Goal: Task Accomplishment & Management: Use online tool/utility

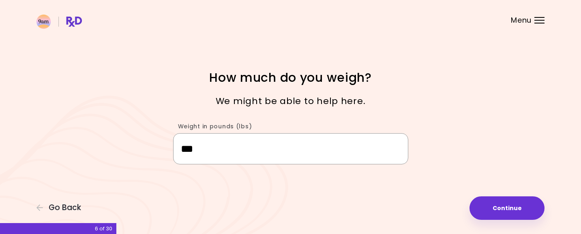
drag, startPoint x: 199, startPoint y: 149, endPoint x: 252, endPoint y: 167, distance: 56.2
click at [200, 149] on input "***" at bounding box center [290, 148] width 235 height 31
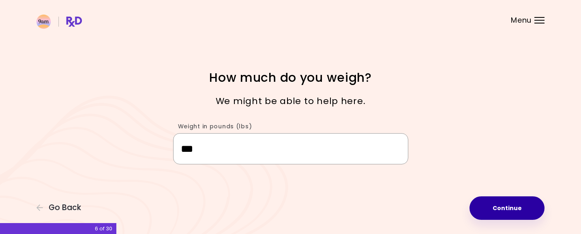
type input "***"
click at [512, 203] on button "Continue" at bounding box center [507, 209] width 75 height 24
select select "****"
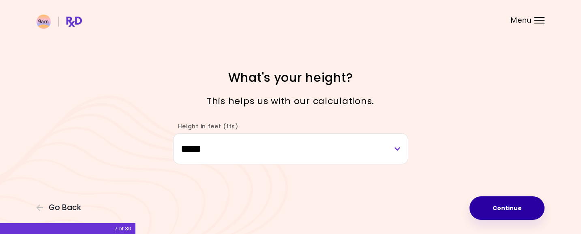
click at [512, 203] on button "Continue" at bounding box center [507, 209] width 75 height 24
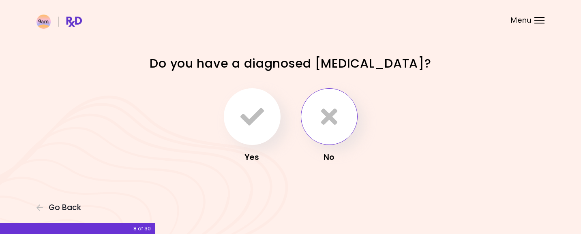
click at [317, 105] on button "button" at bounding box center [329, 116] width 57 height 57
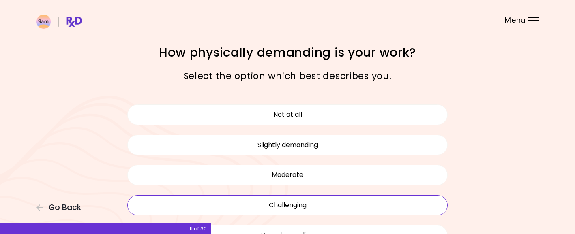
click at [307, 202] on button "Challenging" at bounding box center [287, 206] width 320 height 20
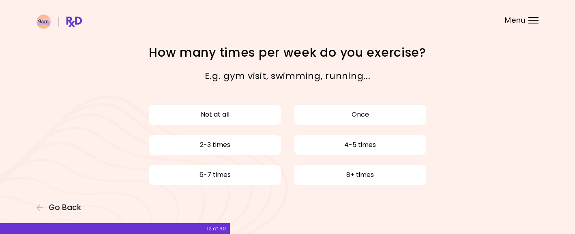
click at [259, 125] on div "Not at all Once 2-3 times 4-5 times 6-7 times 8+ times" at bounding box center [287, 145] width 333 height 90
click at [257, 114] on button "Not at all" at bounding box center [214, 115] width 133 height 20
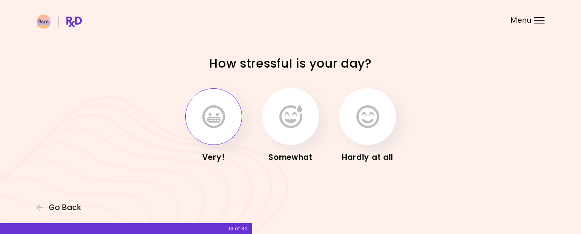
click at [211, 129] on button "button" at bounding box center [213, 116] width 57 height 57
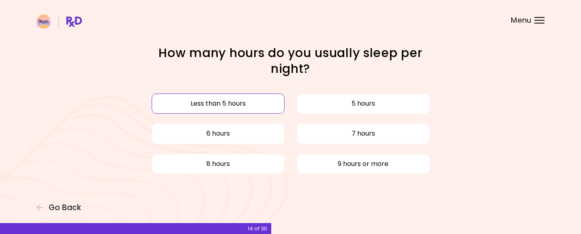
click at [234, 104] on button "Less than 5 hours" at bounding box center [218, 104] width 133 height 20
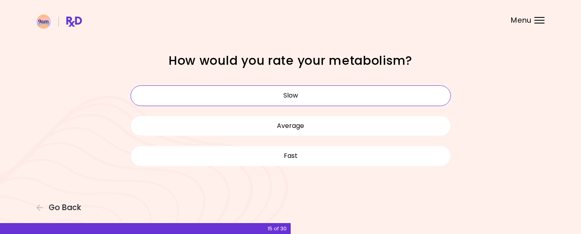
click at [281, 101] on button "Slow" at bounding box center [291, 96] width 320 height 20
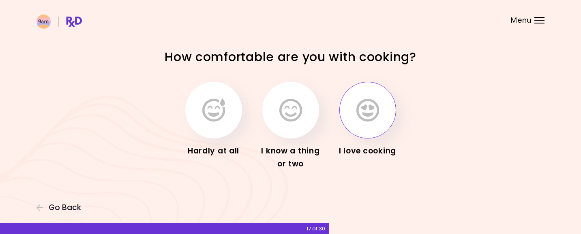
click at [367, 110] on icon "button" at bounding box center [368, 111] width 23 height 24
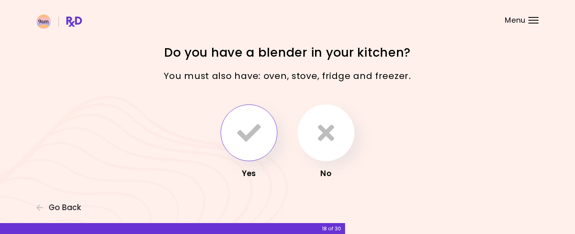
click at [268, 143] on button "button" at bounding box center [249, 133] width 57 height 57
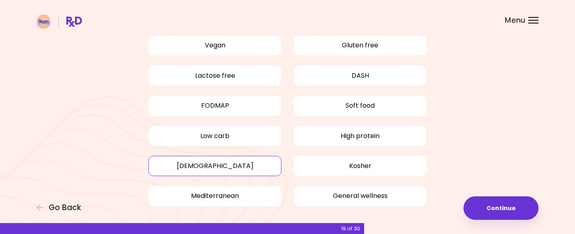
scroll to position [79, 0]
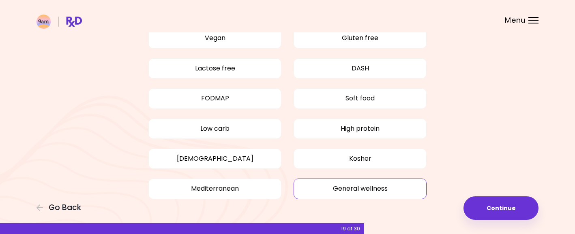
click at [369, 180] on button "General wellness" at bounding box center [360, 189] width 133 height 20
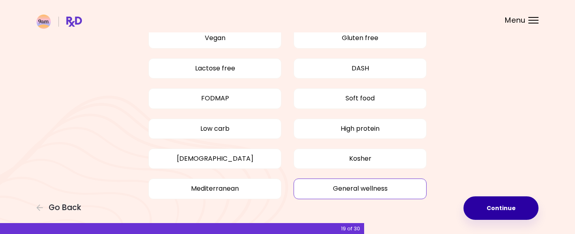
click at [498, 203] on button "Continue" at bounding box center [501, 209] width 75 height 24
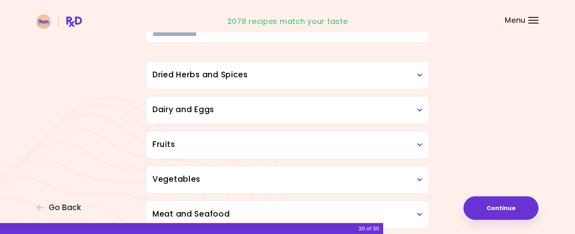
scroll to position [89, 0]
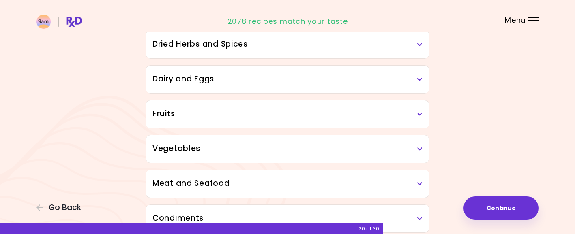
click at [380, 114] on h3 "Fruits" at bounding box center [288, 114] width 270 height 12
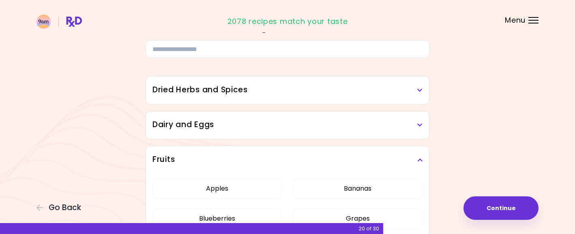
scroll to position [140, 0]
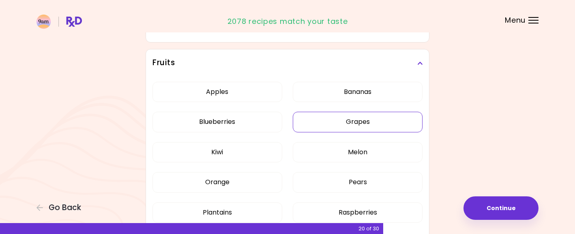
click at [383, 120] on button "Grapes" at bounding box center [358, 122] width 130 height 20
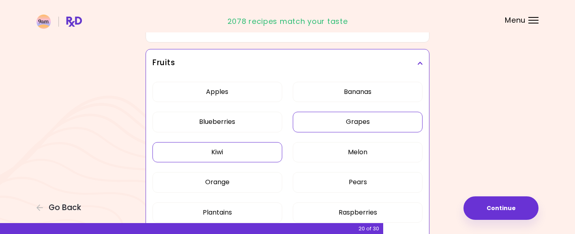
drag, startPoint x: 222, startPoint y: 144, endPoint x: 232, endPoint y: 147, distance: 10.3
click at [222, 144] on button "Kiwi" at bounding box center [218, 152] width 130 height 20
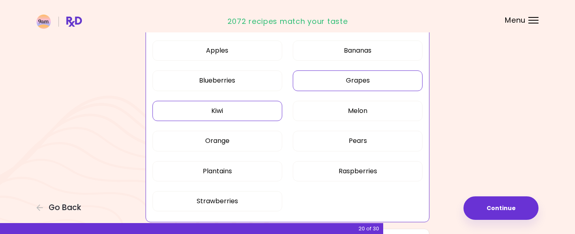
scroll to position [216, 0]
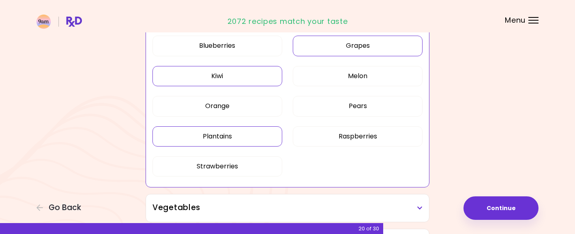
drag, startPoint x: 236, startPoint y: 110, endPoint x: 235, endPoint y: 126, distance: 16.6
click at [236, 110] on button "Orange" at bounding box center [218, 106] width 130 height 20
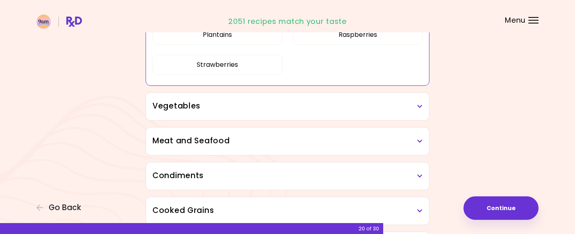
scroll to position [337, 0]
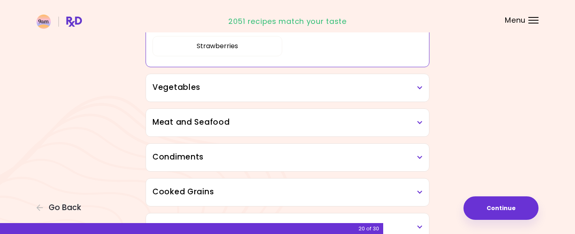
click at [385, 125] on h3 "Meat and Seafood" at bounding box center [288, 123] width 270 height 12
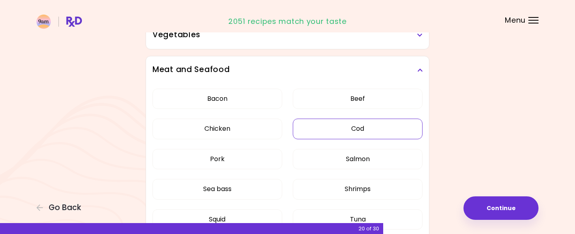
scroll to position [410, 0]
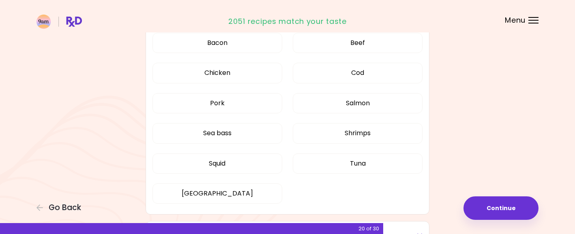
scroll to position [214, 0]
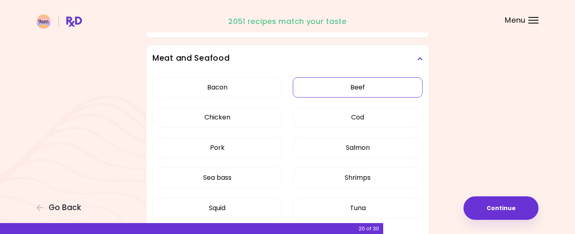
click at [372, 89] on button "Beef" at bounding box center [358, 87] width 130 height 20
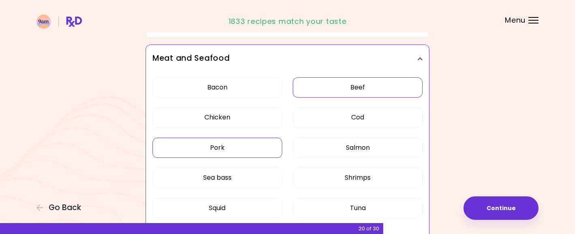
click at [245, 138] on button "Pork" at bounding box center [218, 148] width 130 height 20
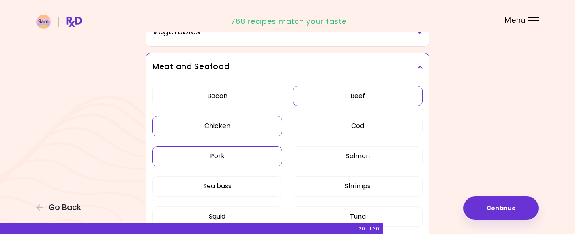
scroll to position [157, 0]
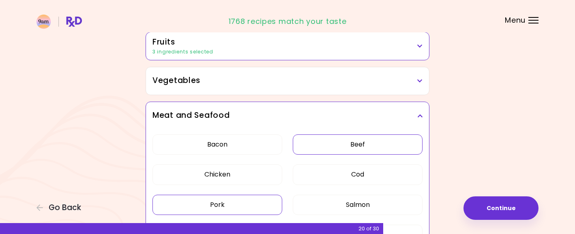
click at [193, 83] on h3 "Vegetables" at bounding box center [288, 81] width 270 height 12
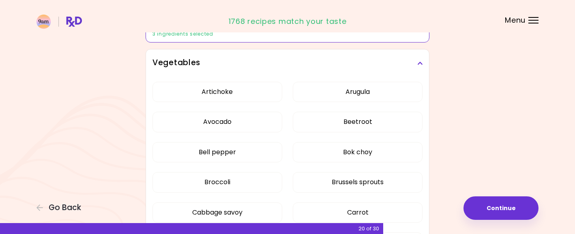
scroll to position [187, 0]
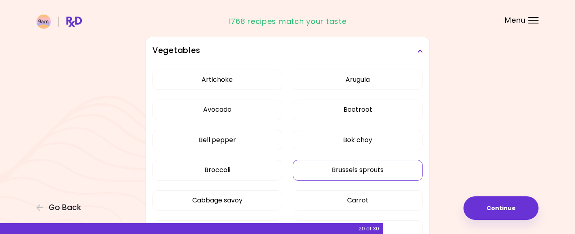
click at [365, 174] on button "Brussels sprouts" at bounding box center [358, 170] width 130 height 20
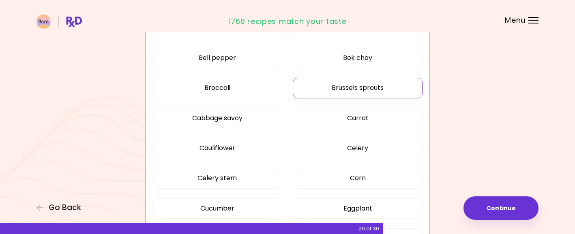
scroll to position [278, 0]
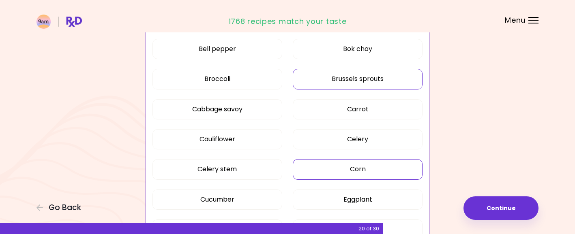
click at [363, 166] on button "Corn" at bounding box center [358, 169] width 130 height 20
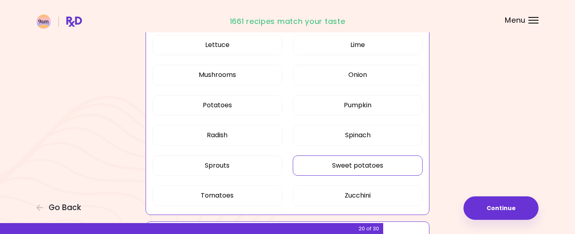
scroll to position [531, 0]
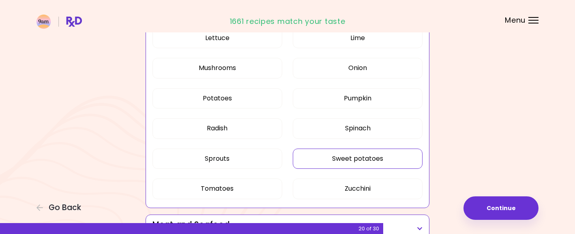
click at [320, 159] on button "Sweet potatoes" at bounding box center [358, 159] width 130 height 20
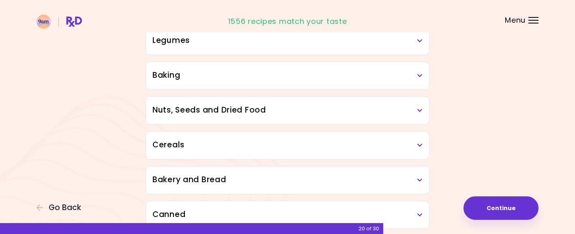
scroll to position [928, 0]
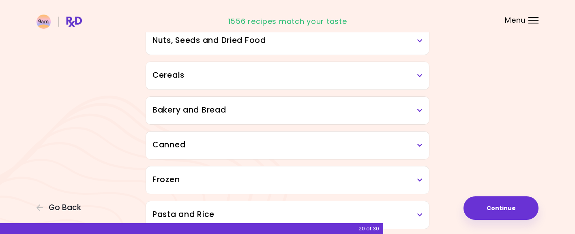
click at [328, 156] on div "Canned" at bounding box center [287, 146] width 283 height 28
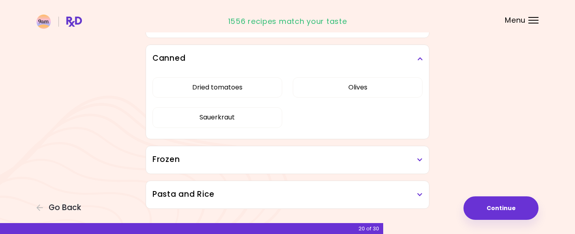
scroll to position [1034, 0]
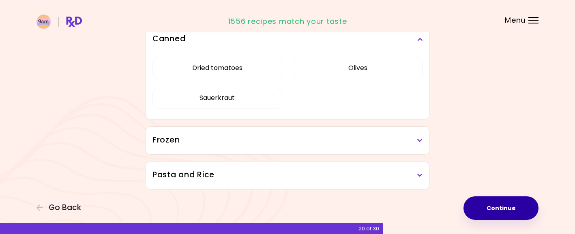
click at [499, 199] on button "Continue" at bounding box center [501, 209] width 75 height 24
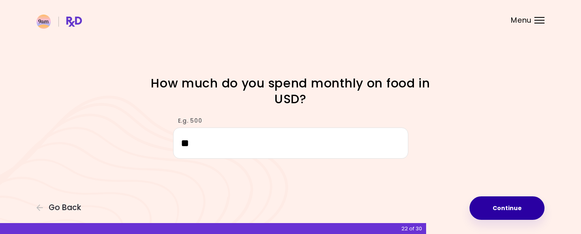
type input "*"
type input "***"
click at [515, 209] on button "Continue" at bounding box center [507, 209] width 75 height 24
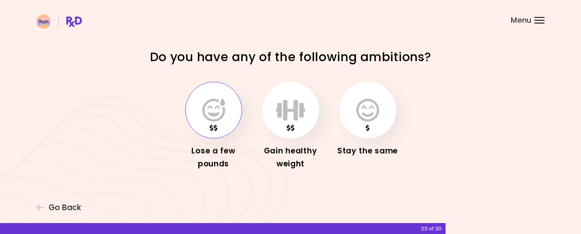
click at [207, 108] on icon "button" at bounding box center [213, 111] width 23 height 24
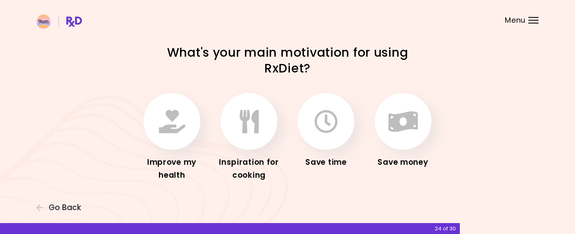
drag, startPoint x: 158, startPoint y: 147, endPoint x: 168, endPoint y: 153, distance: 11.1
click at [159, 148] on div "Improve my health" at bounding box center [172, 137] width 65 height 89
click at [183, 132] on icon "button" at bounding box center [172, 122] width 26 height 24
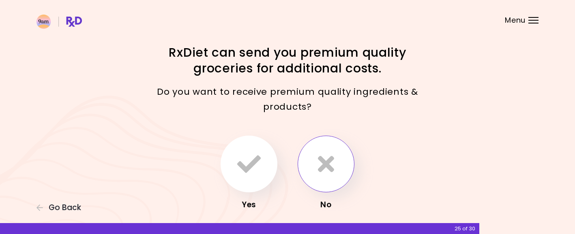
click at [312, 157] on button "button" at bounding box center [326, 164] width 57 height 57
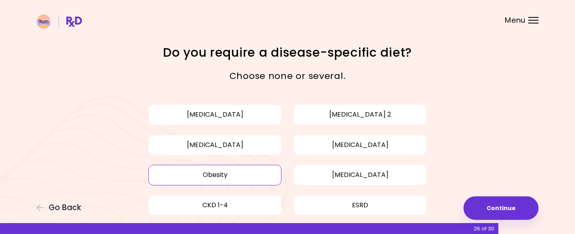
click at [247, 173] on button "Obesity" at bounding box center [214, 175] width 133 height 20
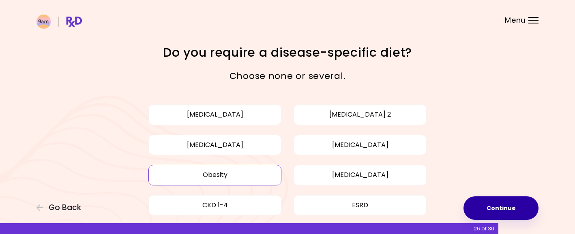
click at [503, 208] on button "Continue" at bounding box center [501, 209] width 75 height 24
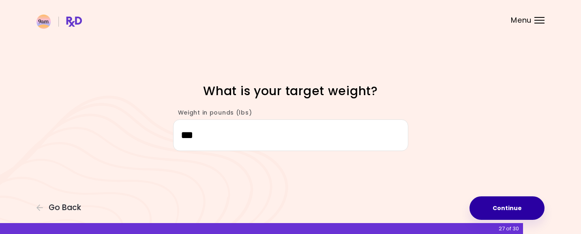
type input "***"
click at [514, 199] on button "Continue" at bounding box center [507, 209] width 75 height 24
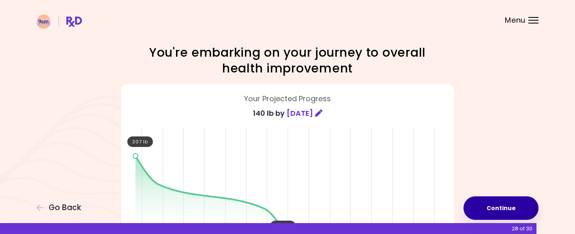
click at [515, 202] on button "Continue" at bounding box center [501, 209] width 75 height 24
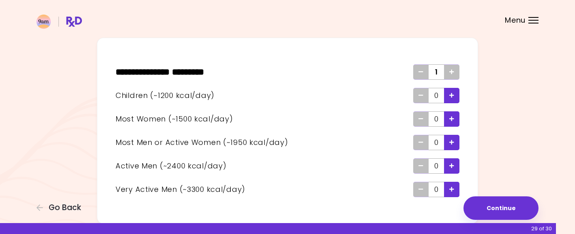
scroll to position [56, 0]
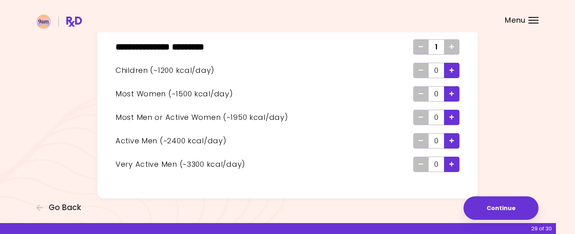
click at [476, 196] on div "** * ***** * **** ******** * 1 Children (~1200 kcal/day) 0 Most Women (~1500 kc…" at bounding box center [287, 106] width 381 height 187
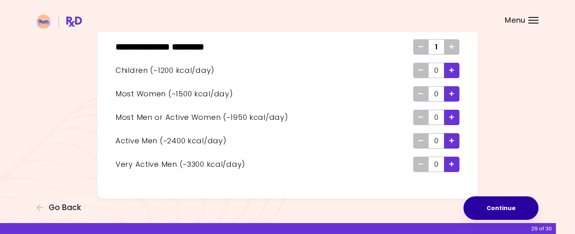
click at [489, 208] on button "Continue" at bounding box center [501, 209] width 75 height 24
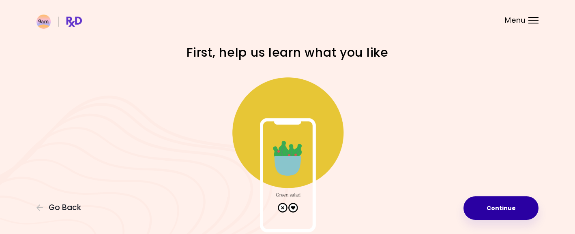
click at [505, 206] on button "Continue" at bounding box center [501, 209] width 75 height 24
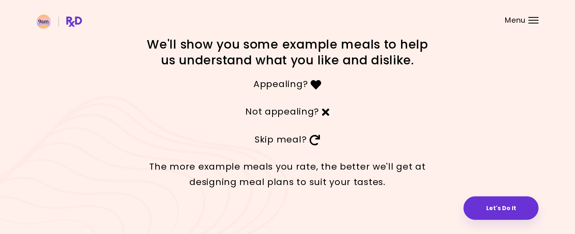
scroll to position [13, 0]
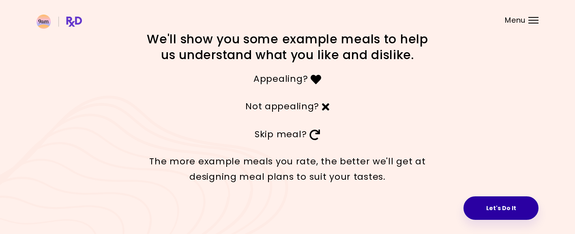
click at [489, 209] on button "Let's Do It" at bounding box center [501, 209] width 75 height 24
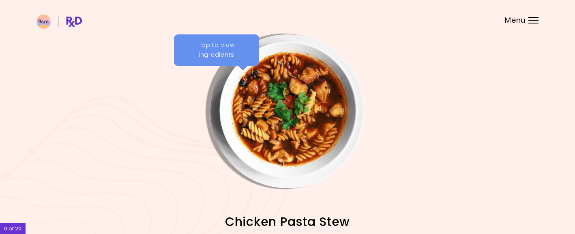
scroll to position [13, 0]
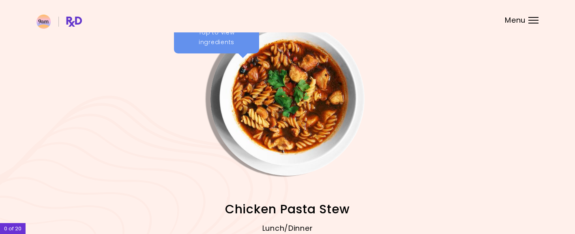
click at [226, 41] on div "Tap to view ingredients" at bounding box center [216, 38] width 85 height 32
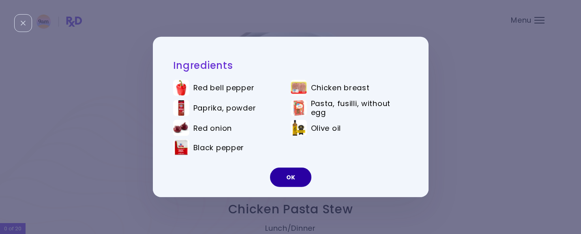
click at [294, 180] on button "OK" at bounding box center [290, 177] width 41 height 19
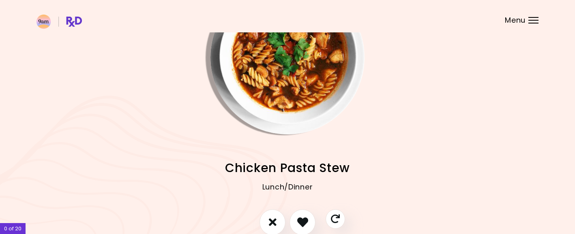
scroll to position [93, 0]
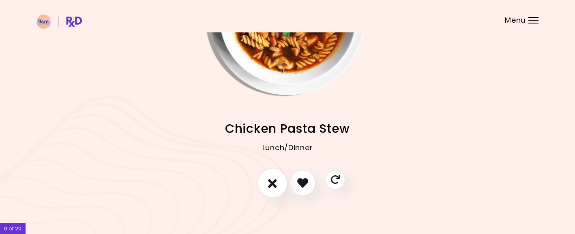
click at [273, 187] on icon "I don't like this recipe" at bounding box center [272, 183] width 9 height 13
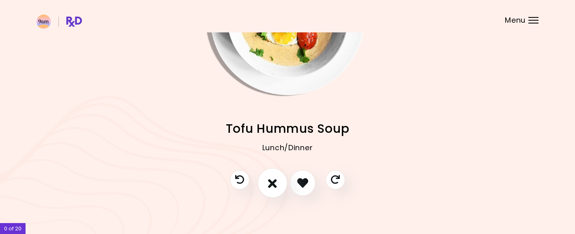
scroll to position [51, 0]
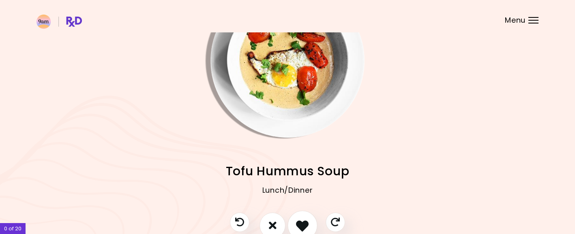
click at [302, 219] on button "I like this recipe" at bounding box center [303, 226] width 30 height 30
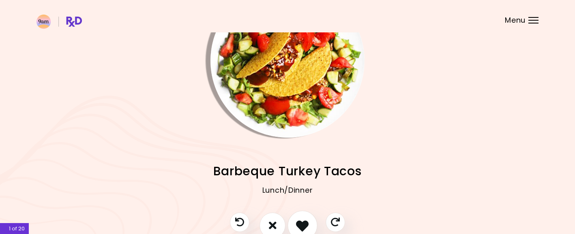
click at [303, 217] on button "I like this recipe" at bounding box center [303, 226] width 30 height 30
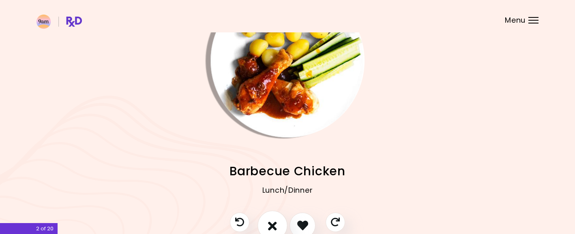
click at [276, 221] on icon "I don't like this recipe" at bounding box center [272, 225] width 9 height 13
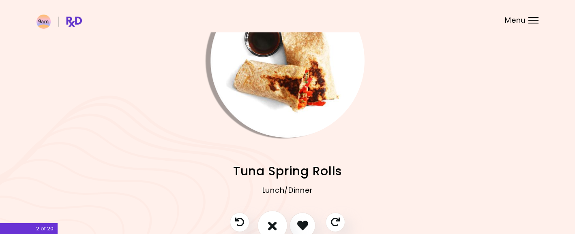
scroll to position [43, 0]
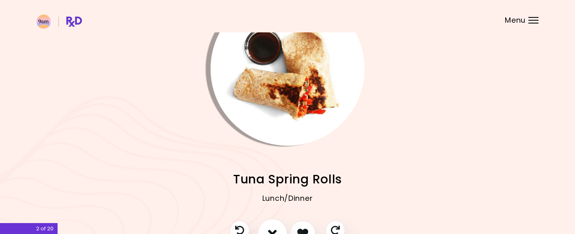
click at [272, 227] on button "I don't like this recipe" at bounding box center [273, 234] width 30 height 30
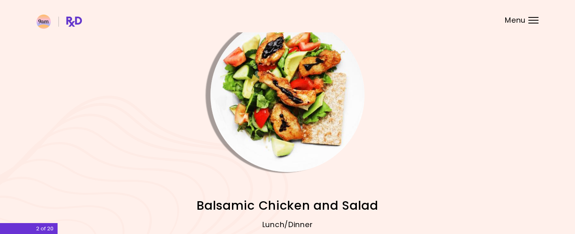
scroll to position [57, 0]
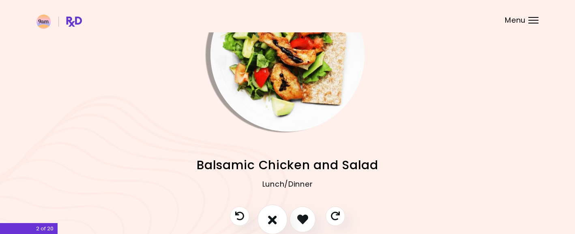
click at [270, 219] on icon "I don't like this recipe" at bounding box center [272, 219] width 9 height 13
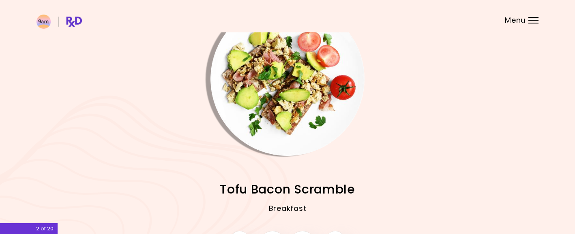
scroll to position [40, 0]
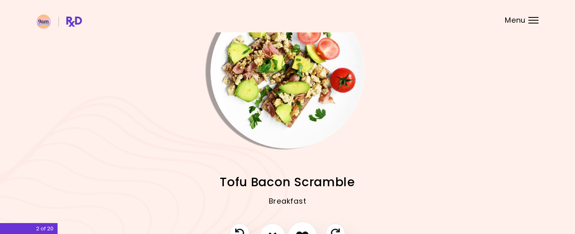
click at [305, 230] on icon "I like this recipe" at bounding box center [302, 236] width 13 height 13
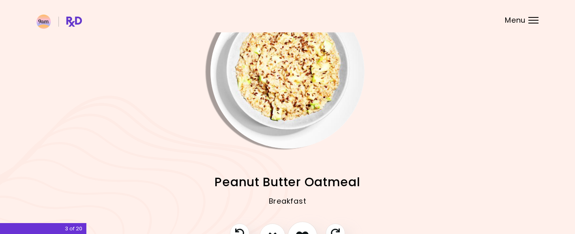
click at [305, 230] on icon "I like this recipe" at bounding box center [302, 236] width 13 height 13
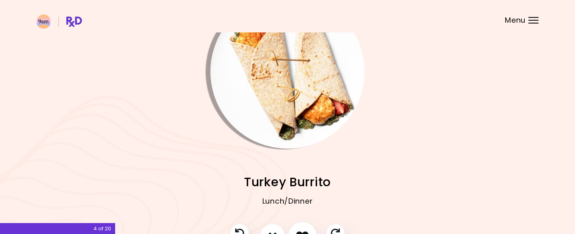
click at [302, 232] on icon "I like this recipe" at bounding box center [302, 236] width 13 height 13
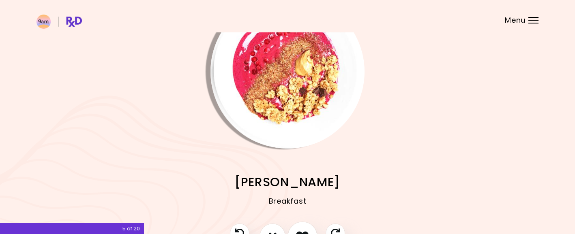
scroll to position [38, 0]
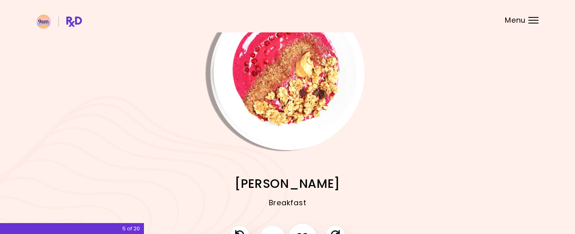
click at [301, 231] on button "I like this recipe" at bounding box center [303, 238] width 30 height 30
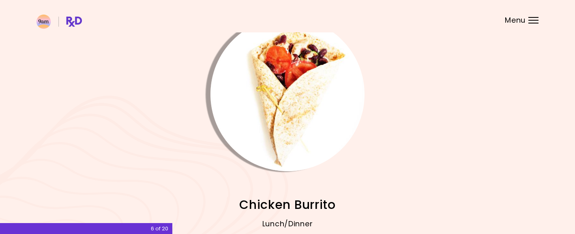
scroll to position [62, 0]
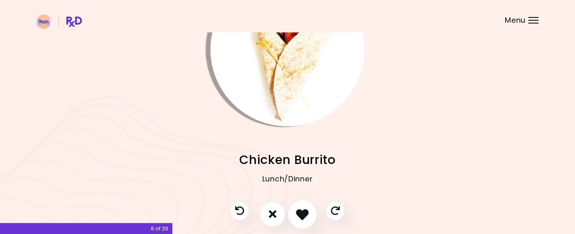
click at [305, 214] on icon "I like this recipe" at bounding box center [302, 214] width 13 height 13
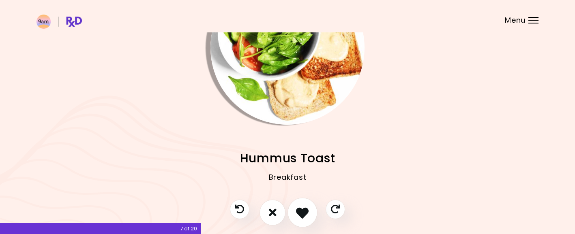
scroll to position [65, 0]
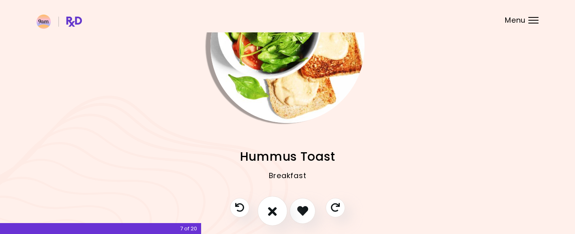
click at [275, 213] on icon "I don't like this recipe" at bounding box center [272, 211] width 9 height 13
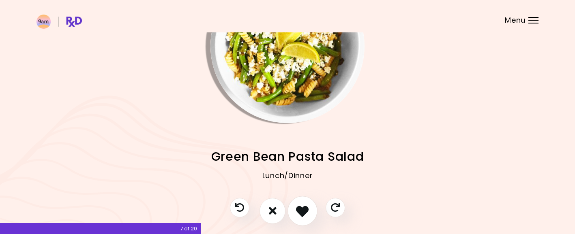
scroll to position [58, 0]
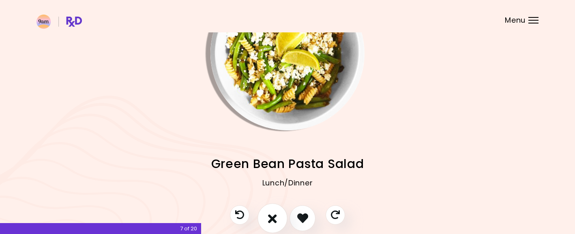
click at [277, 216] on icon "I don't like this recipe" at bounding box center [272, 218] width 9 height 13
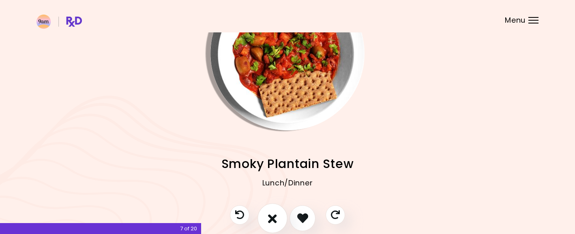
click at [268, 216] on button "I don't like this recipe" at bounding box center [273, 219] width 30 height 30
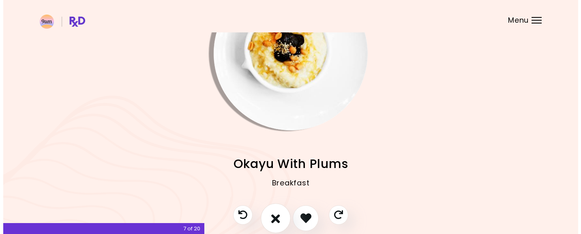
scroll to position [50, 0]
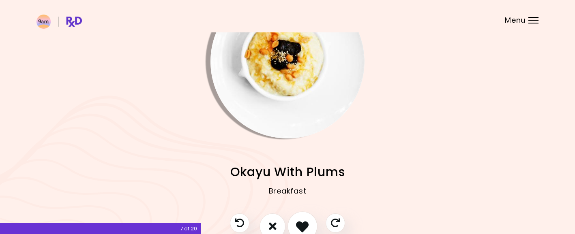
click at [303, 224] on icon "I like this recipe" at bounding box center [302, 226] width 13 height 13
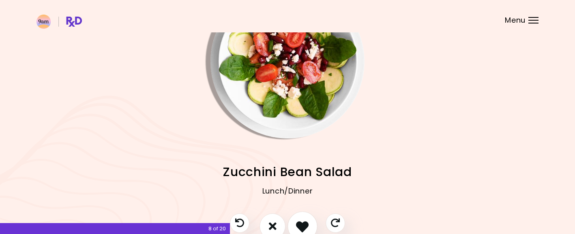
click at [303, 224] on icon "I like this recipe" at bounding box center [302, 226] width 13 height 13
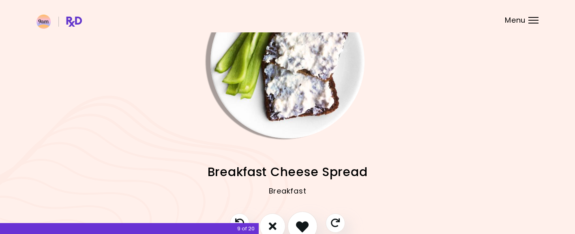
click at [303, 224] on icon "I like this recipe" at bounding box center [302, 226] width 13 height 13
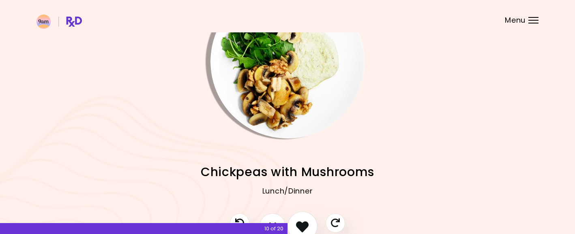
click at [304, 224] on icon "I like this recipe" at bounding box center [302, 226] width 13 height 13
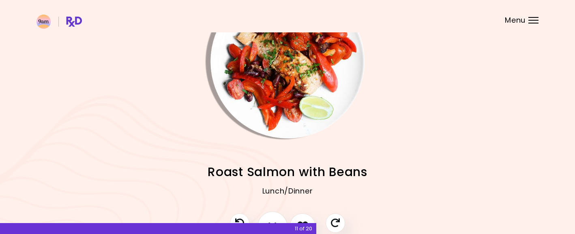
click at [266, 221] on button "I don't like this recipe" at bounding box center [273, 227] width 30 height 30
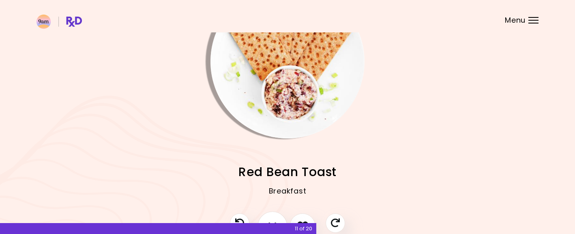
click at [266, 221] on button "I don't like this recipe" at bounding box center [273, 227] width 30 height 30
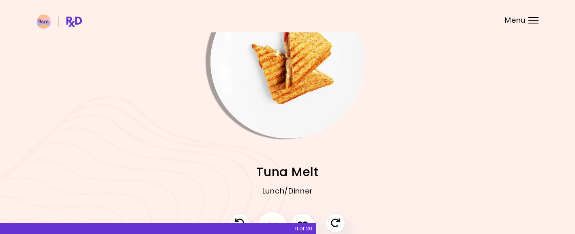
click at [266, 221] on button "I don't like this recipe" at bounding box center [273, 227] width 30 height 30
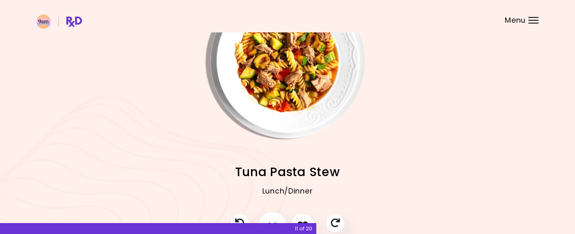
click at [267, 221] on button "I don't like this recipe" at bounding box center [273, 227] width 30 height 30
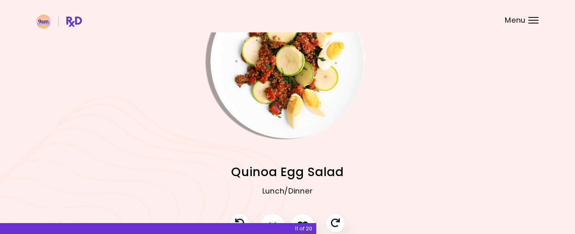
click at [266, 209] on div "Lunch/Dinner" at bounding box center [288, 197] width 502 height 32
click at [268, 219] on button "I don't like this recipe" at bounding box center [273, 227] width 30 height 30
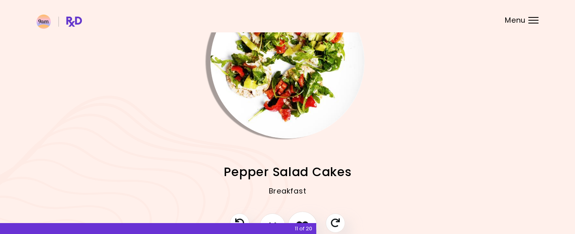
click at [303, 221] on icon "I like this recipe" at bounding box center [302, 226] width 13 height 13
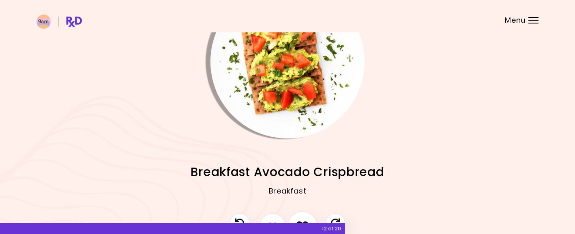
click at [303, 221] on icon "I like this recipe" at bounding box center [302, 226] width 13 height 13
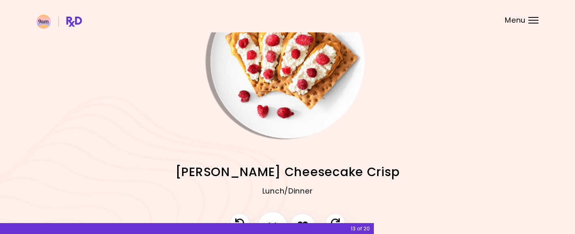
click at [277, 221] on icon "I don't like this recipe" at bounding box center [272, 226] width 9 height 13
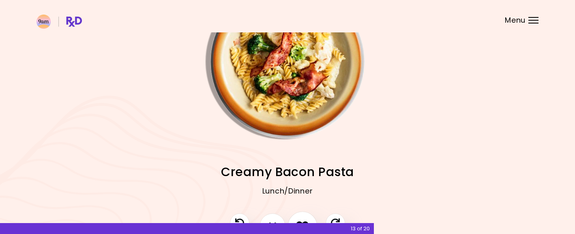
click at [305, 220] on icon "I like this recipe" at bounding box center [302, 226] width 13 height 13
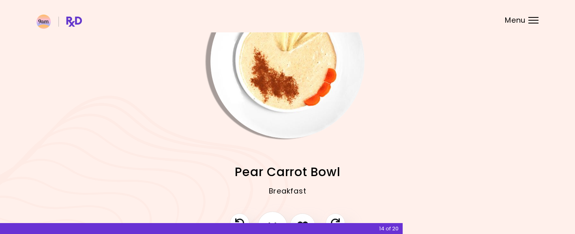
click at [271, 221] on icon "I don't like this recipe" at bounding box center [272, 226] width 9 height 13
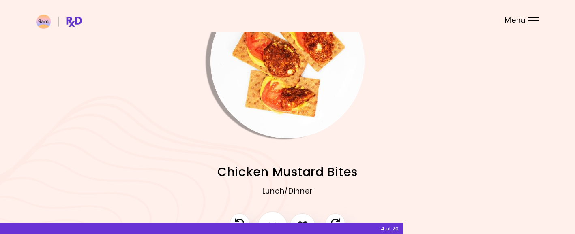
click at [271, 221] on icon "I don't like this recipe" at bounding box center [272, 226] width 9 height 13
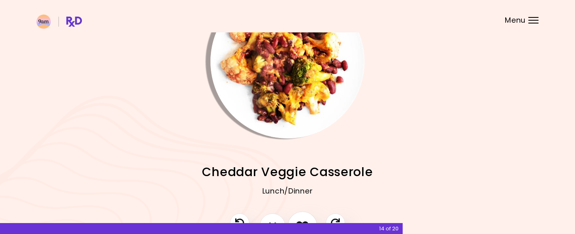
click at [301, 218] on button "I like this recipe" at bounding box center [303, 227] width 30 height 30
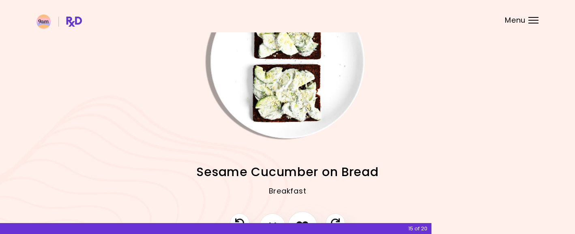
click at [301, 218] on button "I like this recipe" at bounding box center [303, 227] width 30 height 30
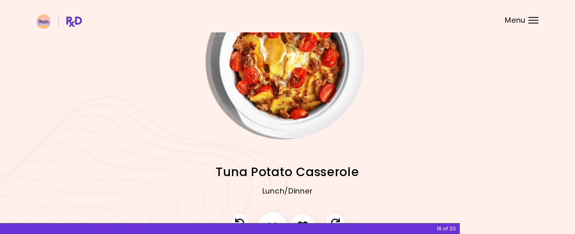
click at [276, 221] on icon "I don't like this recipe" at bounding box center [272, 226] width 9 height 13
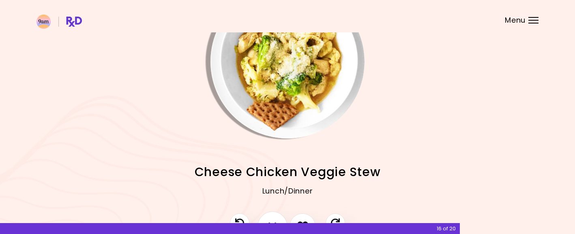
click at [280, 221] on button "I don't like this recipe" at bounding box center [273, 227] width 30 height 30
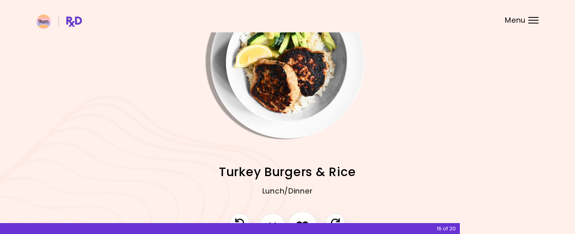
click at [301, 221] on icon "I like this recipe" at bounding box center [302, 226] width 13 height 13
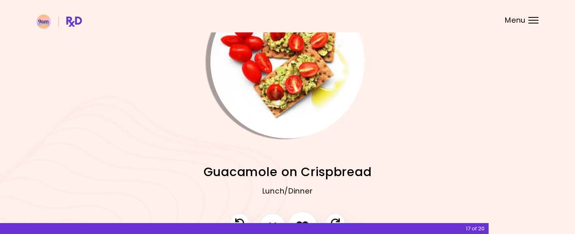
click at [301, 221] on icon "I like this recipe" at bounding box center [302, 226] width 13 height 13
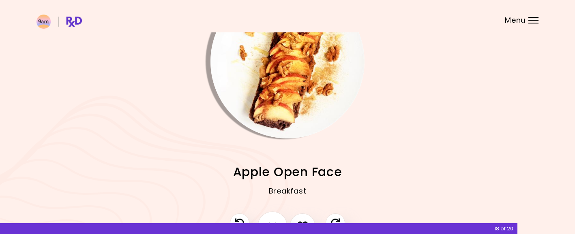
click at [271, 218] on button "I don't like this recipe" at bounding box center [273, 227] width 30 height 30
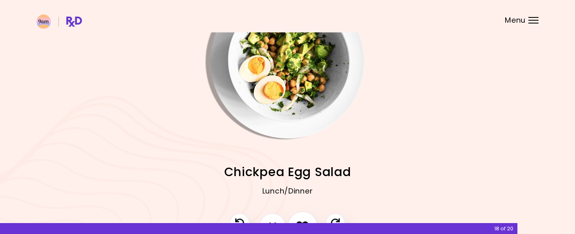
click at [294, 219] on button "I like this recipe" at bounding box center [303, 227] width 30 height 30
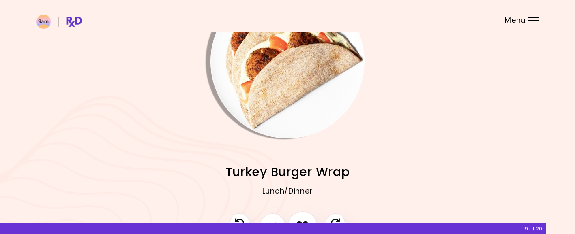
click at [295, 219] on button "I like this recipe" at bounding box center [303, 227] width 30 height 30
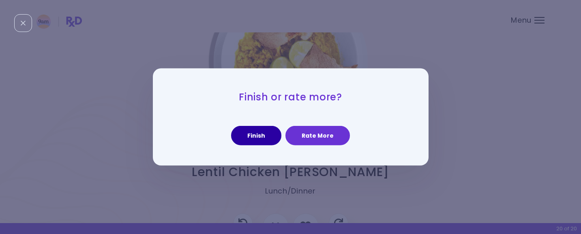
click at [257, 134] on button "Finish" at bounding box center [256, 135] width 50 height 19
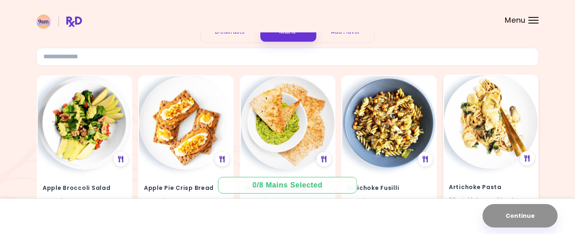
scroll to position [84, 0]
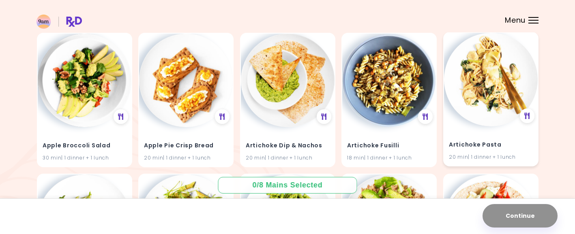
click at [482, 103] on img at bounding box center [491, 80] width 94 height 94
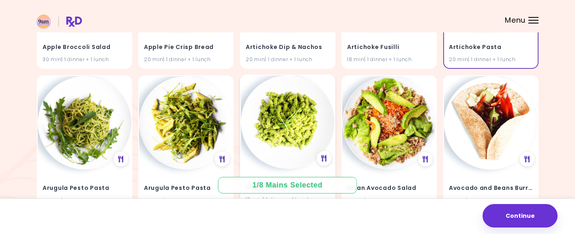
scroll to position [191, 0]
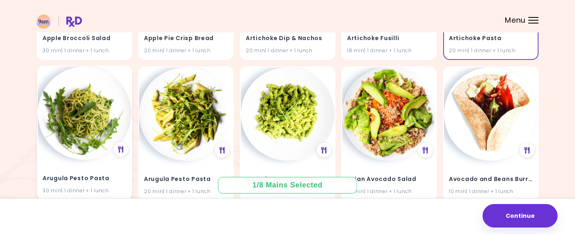
click at [68, 141] on img at bounding box center [85, 114] width 94 height 94
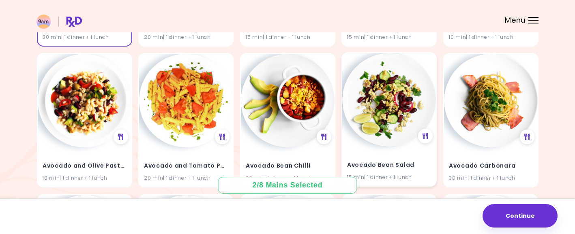
scroll to position [383, 0]
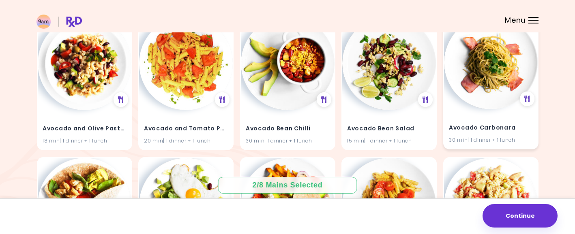
click at [492, 117] on div "Avocado Carbonara 30 min | 1 dinner + 1 lunch" at bounding box center [491, 130] width 94 height 40
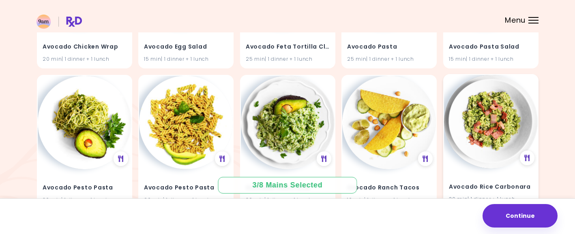
scroll to position [617, 0]
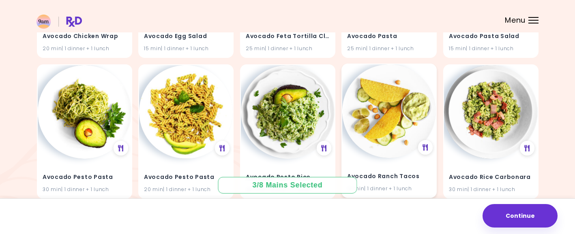
click at [408, 147] on img at bounding box center [389, 111] width 94 height 94
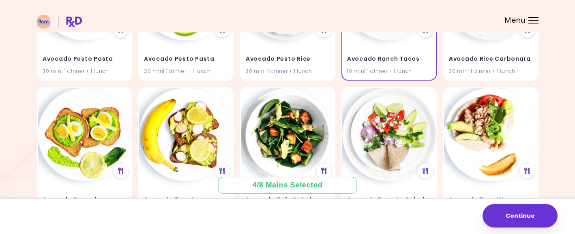
scroll to position [777, 0]
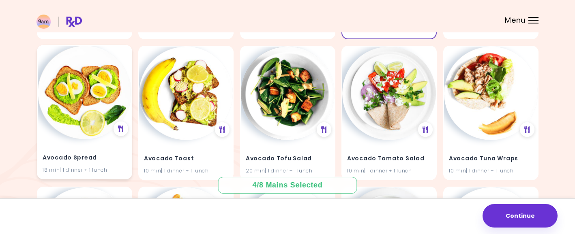
click at [80, 114] on img at bounding box center [85, 93] width 94 height 94
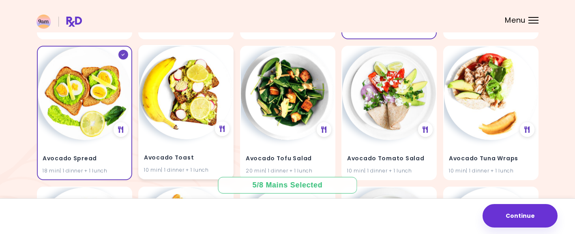
click at [193, 129] on img at bounding box center [186, 93] width 94 height 94
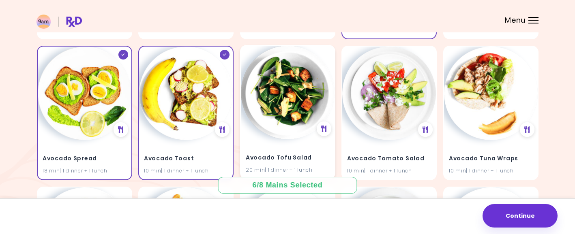
click at [299, 127] on img at bounding box center [288, 93] width 94 height 94
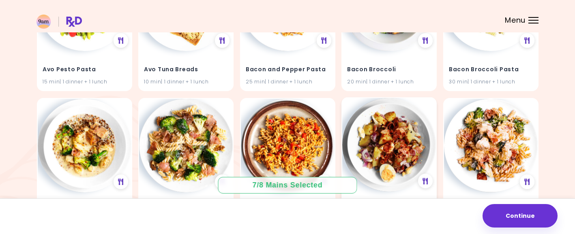
scroll to position [1038, 0]
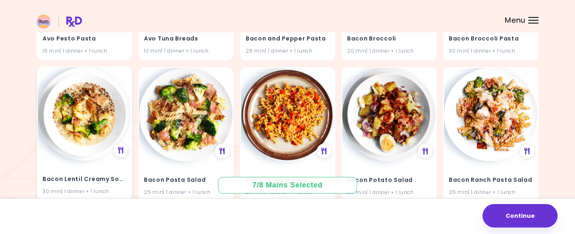
click at [74, 136] on img at bounding box center [85, 114] width 94 height 94
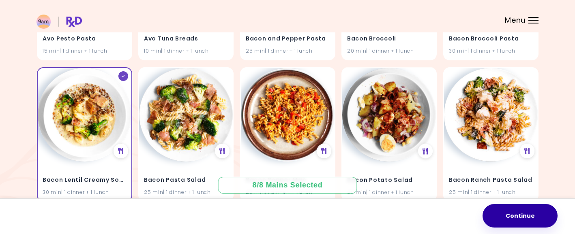
click at [526, 220] on button "Continue" at bounding box center [520, 216] width 75 height 24
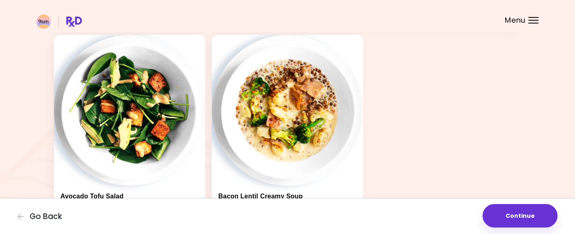
scroll to position [494, 0]
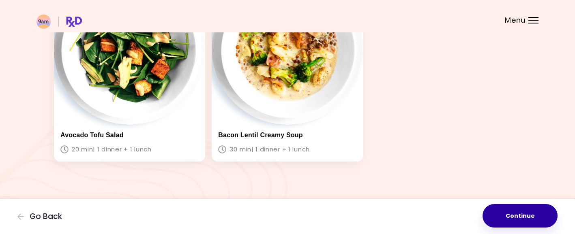
click at [512, 218] on button "Continue" at bounding box center [520, 216] width 75 height 24
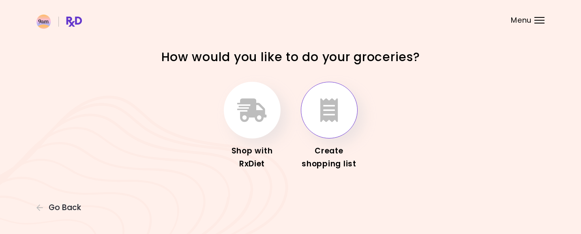
click at [332, 106] on icon "button" at bounding box center [329, 111] width 18 height 24
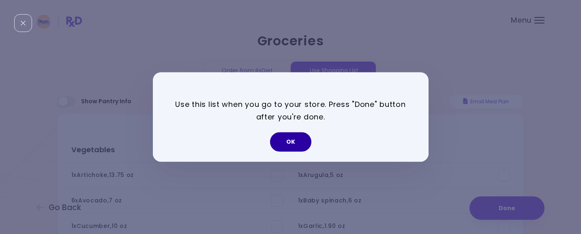
click at [295, 143] on button "OK" at bounding box center [290, 142] width 41 height 19
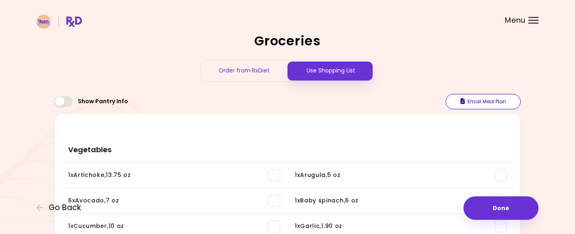
click at [474, 104] on button "Email Meal Plan" at bounding box center [483, 101] width 75 height 15
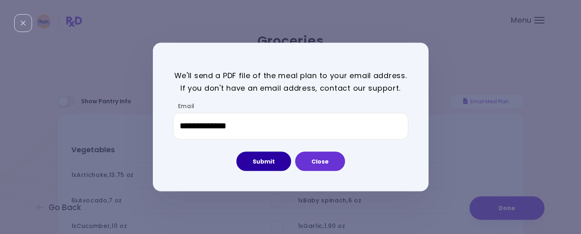
click at [265, 166] on button "Submit" at bounding box center [263, 161] width 55 height 19
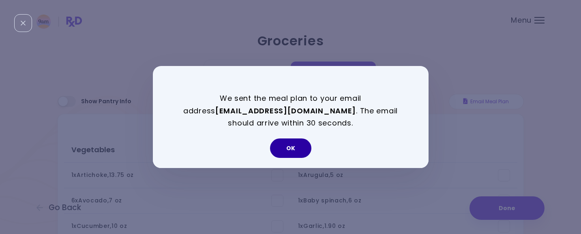
click at [300, 155] on button "OK" at bounding box center [290, 148] width 41 height 19
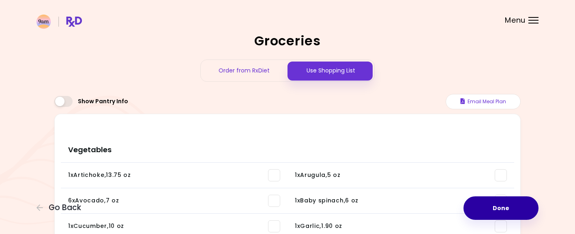
click at [496, 210] on button "Done" at bounding box center [501, 209] width 75 height 24
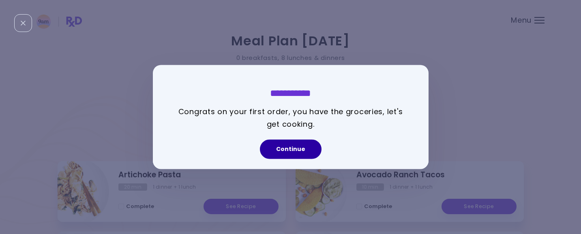
drag, startPoint x: 292, startPoint y: 150, endPoint x: 297, endPoint y: 153, distance: 4.7
click at [297, 153] on button "Continue" at bounding box center [291, 149] width 62 height 19
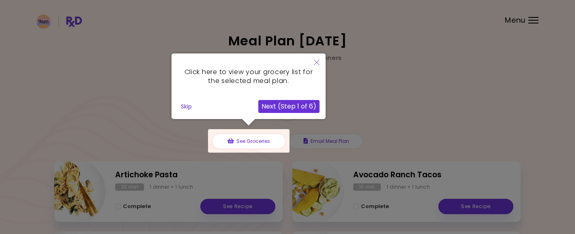
click at [267, 140] on div at bounding box center [249, 141] width 82 height 24
drag, startPoint x: 314, startPoint y: 60, endPoint x: 307, endPoint y: 81, distance: 21.7
click at [314, 62] on icon "Close" at bounding box center [317, 63] width 6 height 6
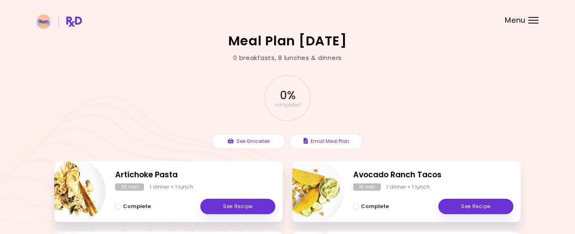
click at [536, 23] on div at bounding box center [534, 23] width 10 height 1
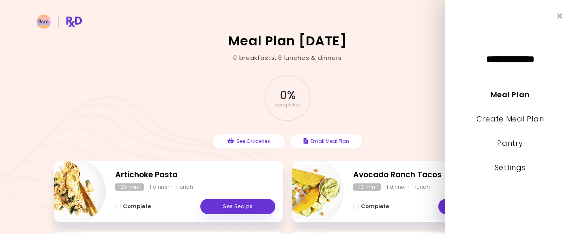
click at [425, 78] on div "0 % completed See Groceries Email Meal Plan" at bounding box center [287, 111] width 466 height 99
